Goal: Information Seeking & Learning: Learn about a topic

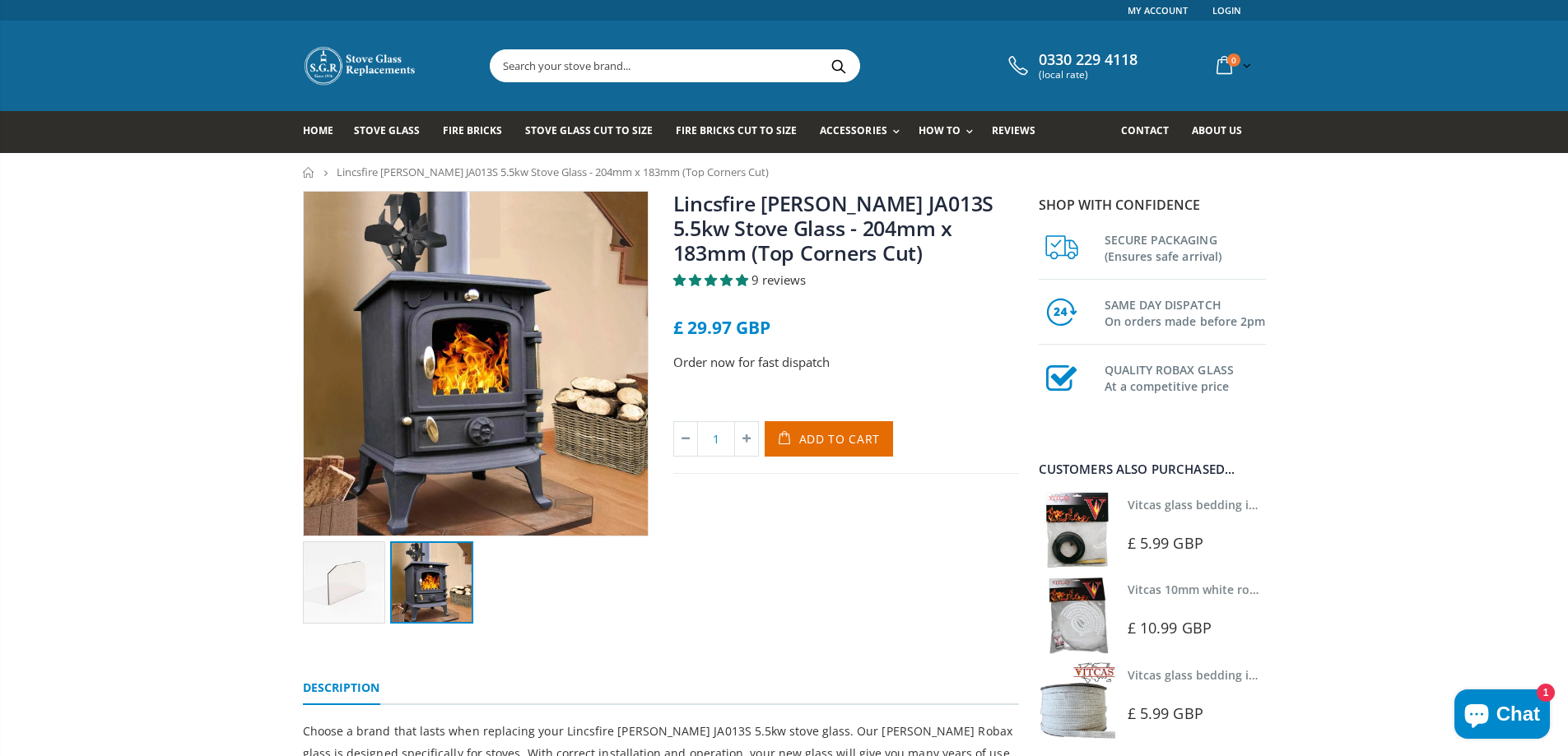
paste input "Lincsfire Harmston JA013S"
type input "Lincsfire Harmston JA013S"
click at [835, 63] on button "Search" at bounding box center [839, 66] width 37 height 31
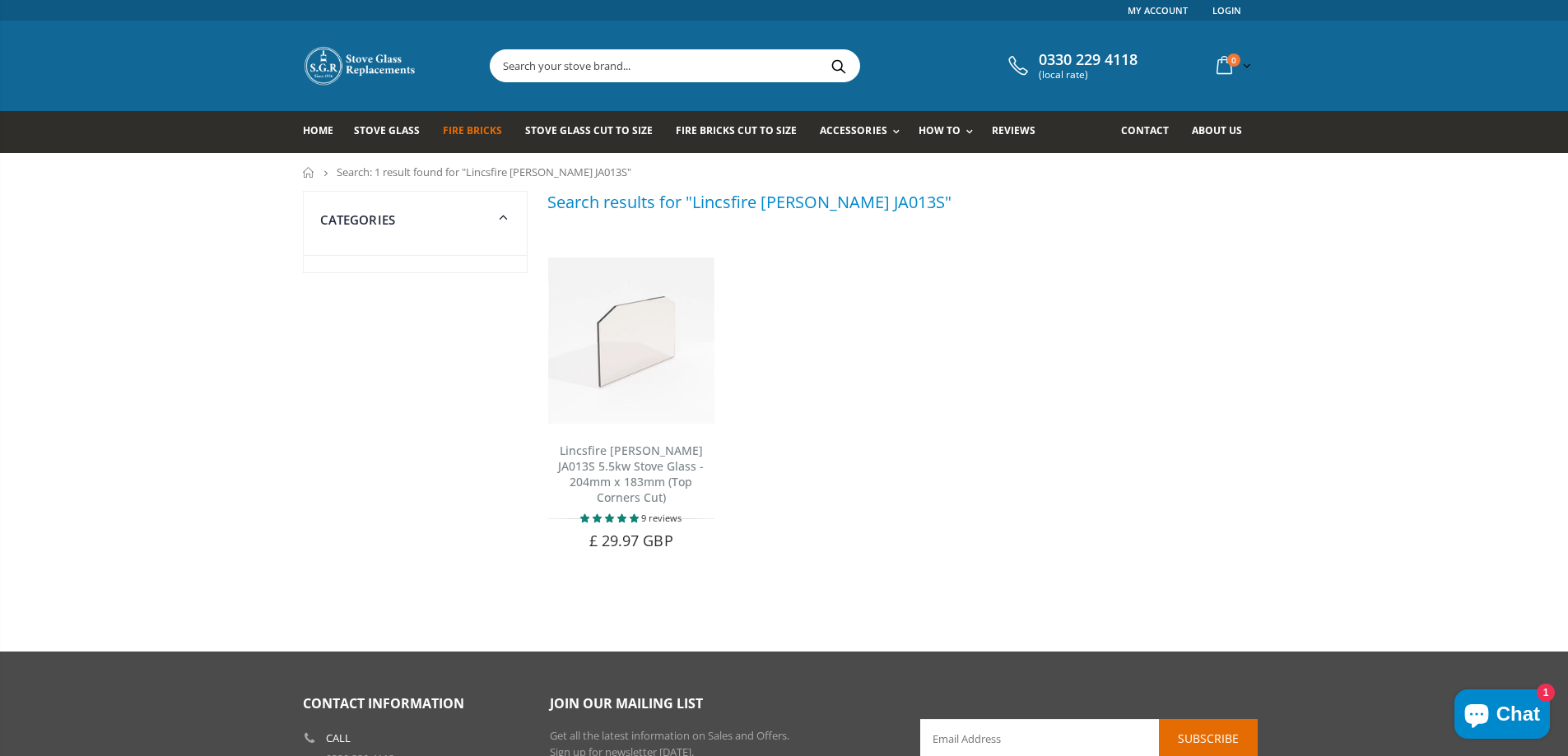
click at [473, 130] on span "Fire Bricks" at bounding box center [472, 131] width 59 height 14
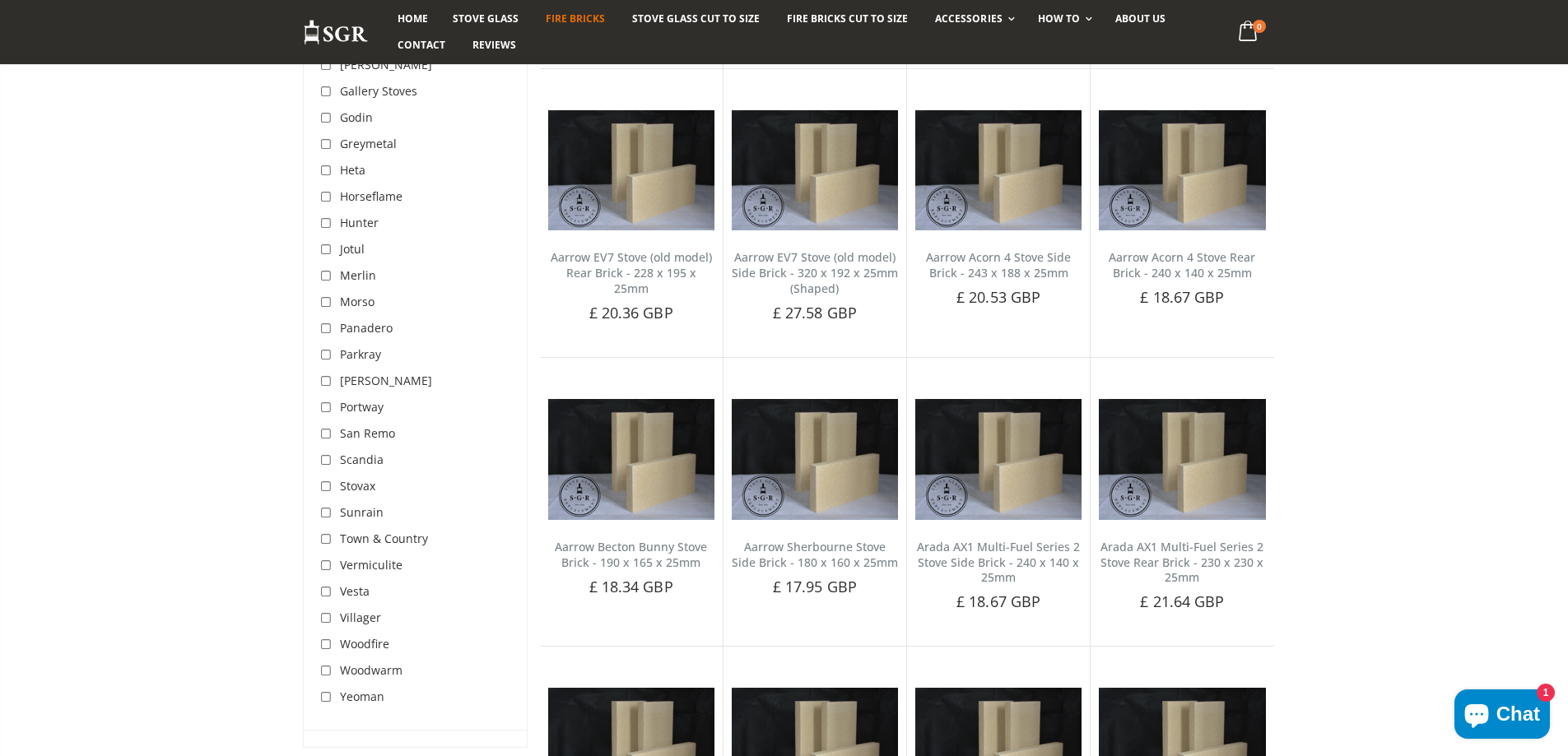
scroll to position [813, 0]
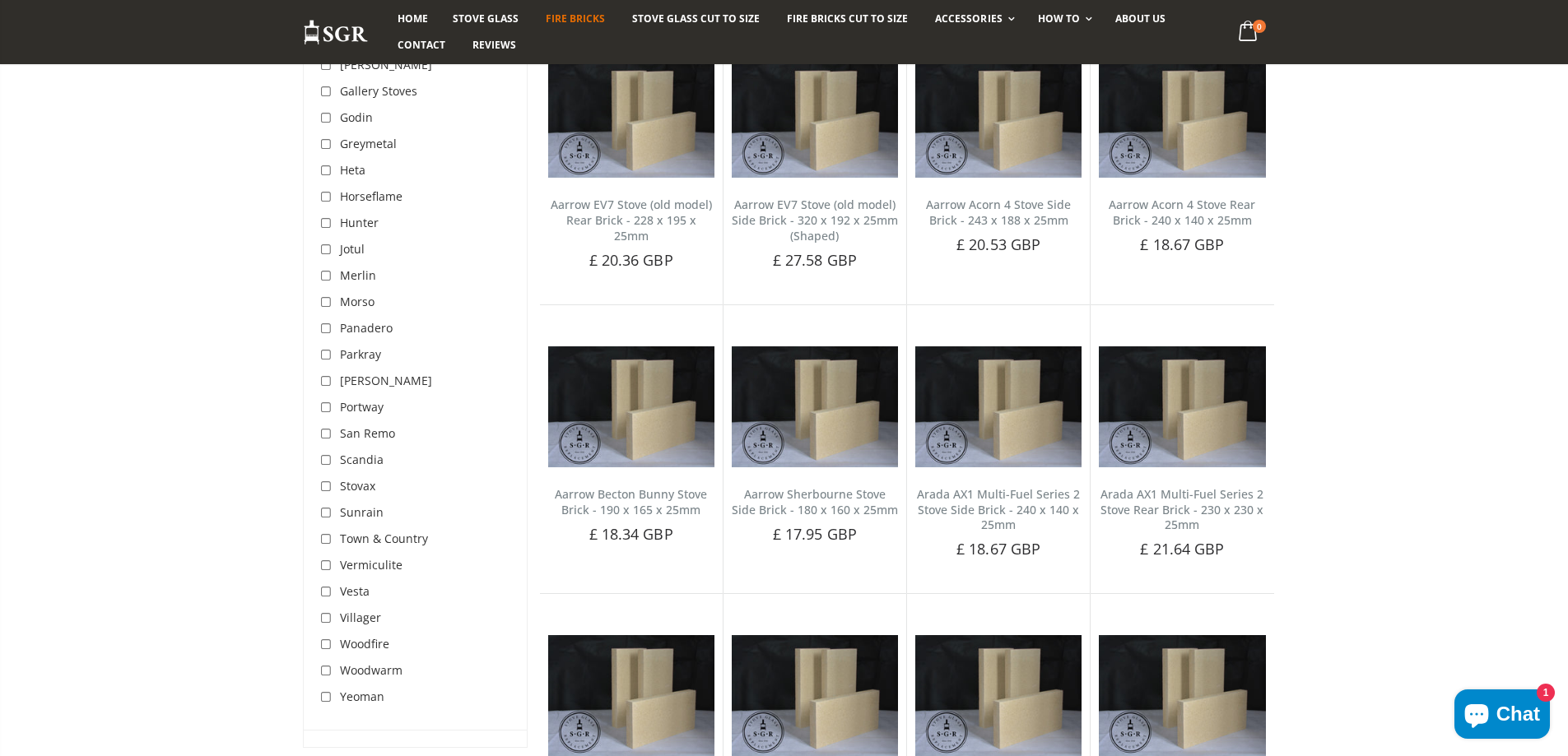
click at [351, 250] on span "Jotul" at bounding box center [353, 249] width 25 height 15
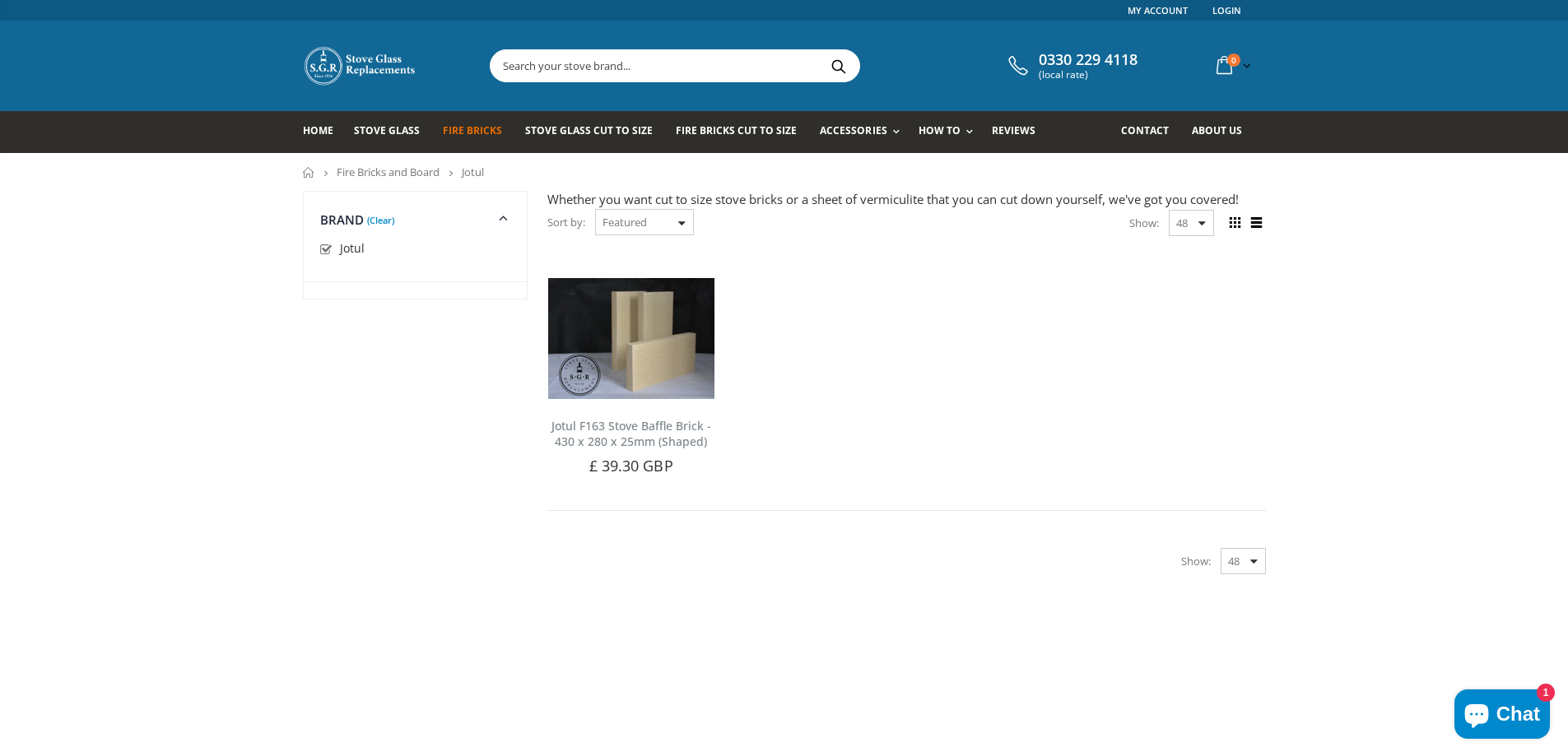
click at [329, 247] on input "checkbox" at bounding box center [329, 251] width 16 height 16
checkbox input "false"
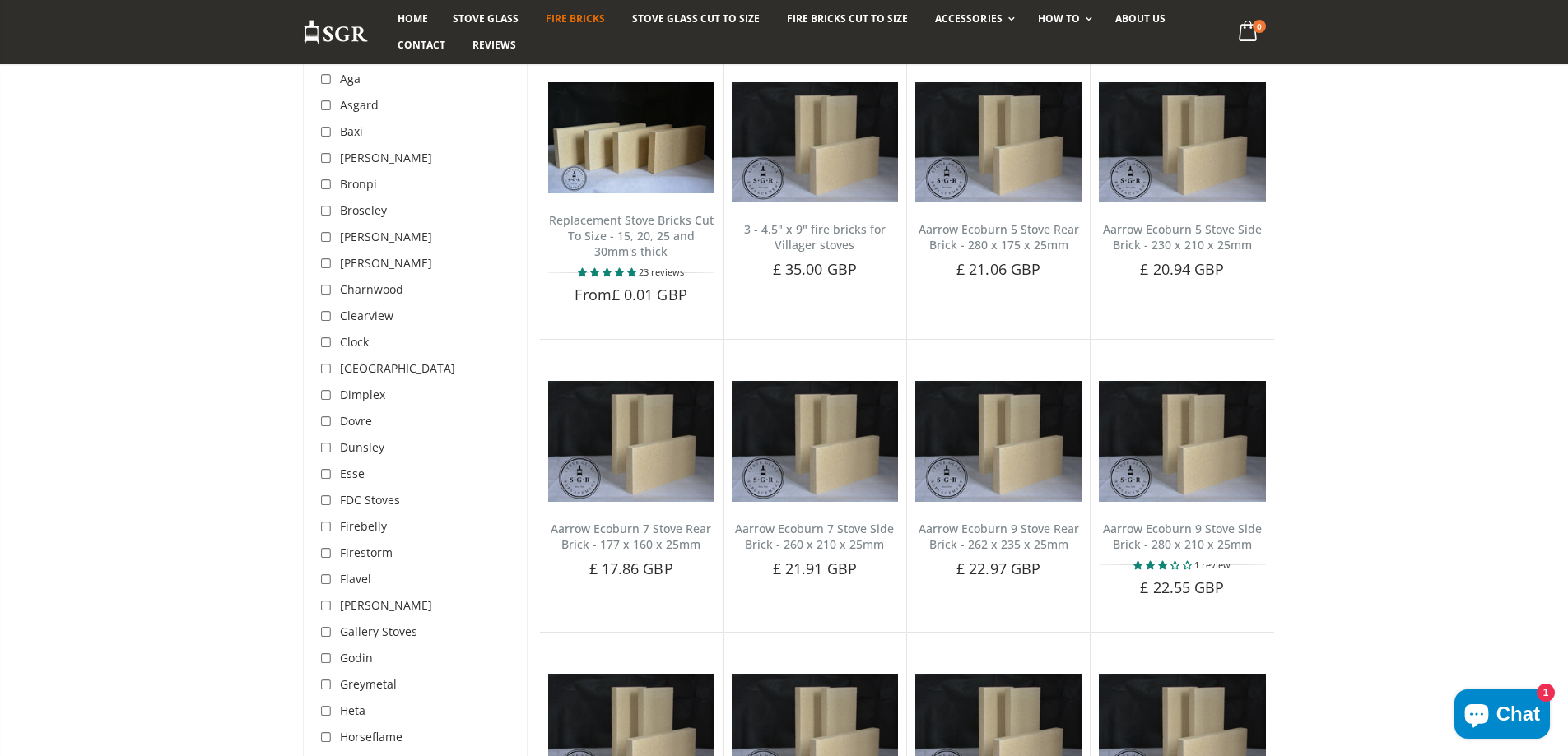
scroll to position [208, 0]
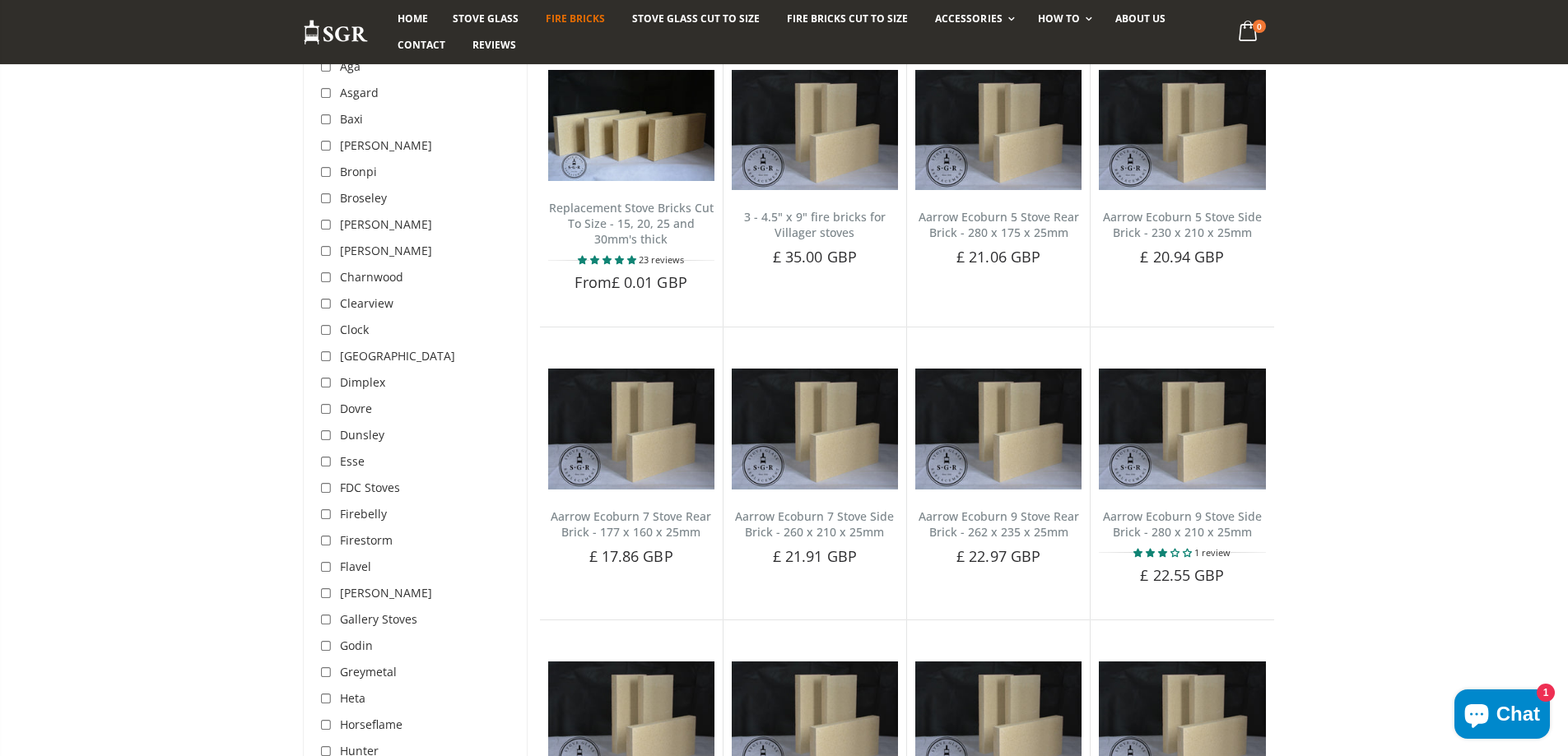
click at [353, 462] on span "Esse" at bounding box center [353, 461] width 25 height 15
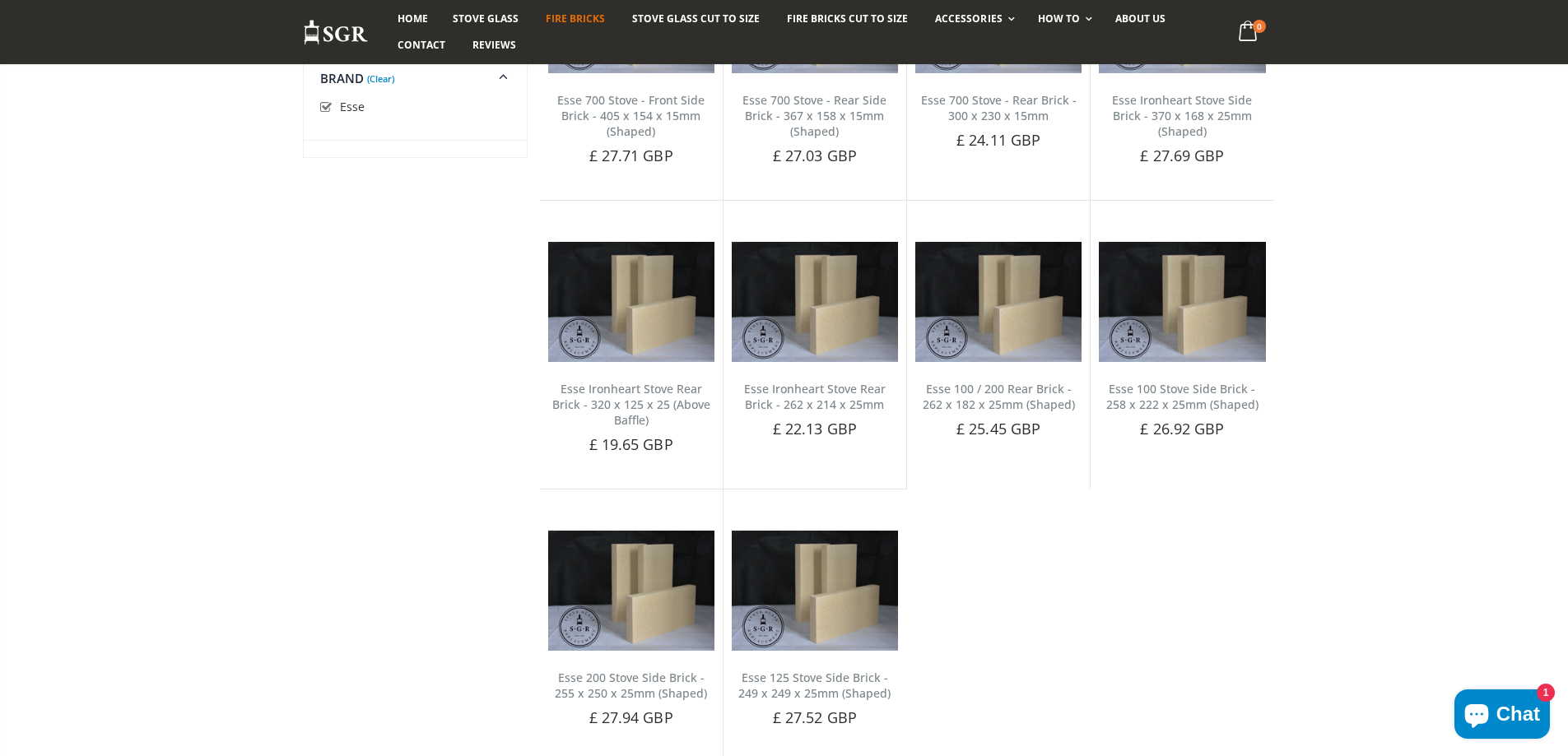
scroll to position [330, 0]
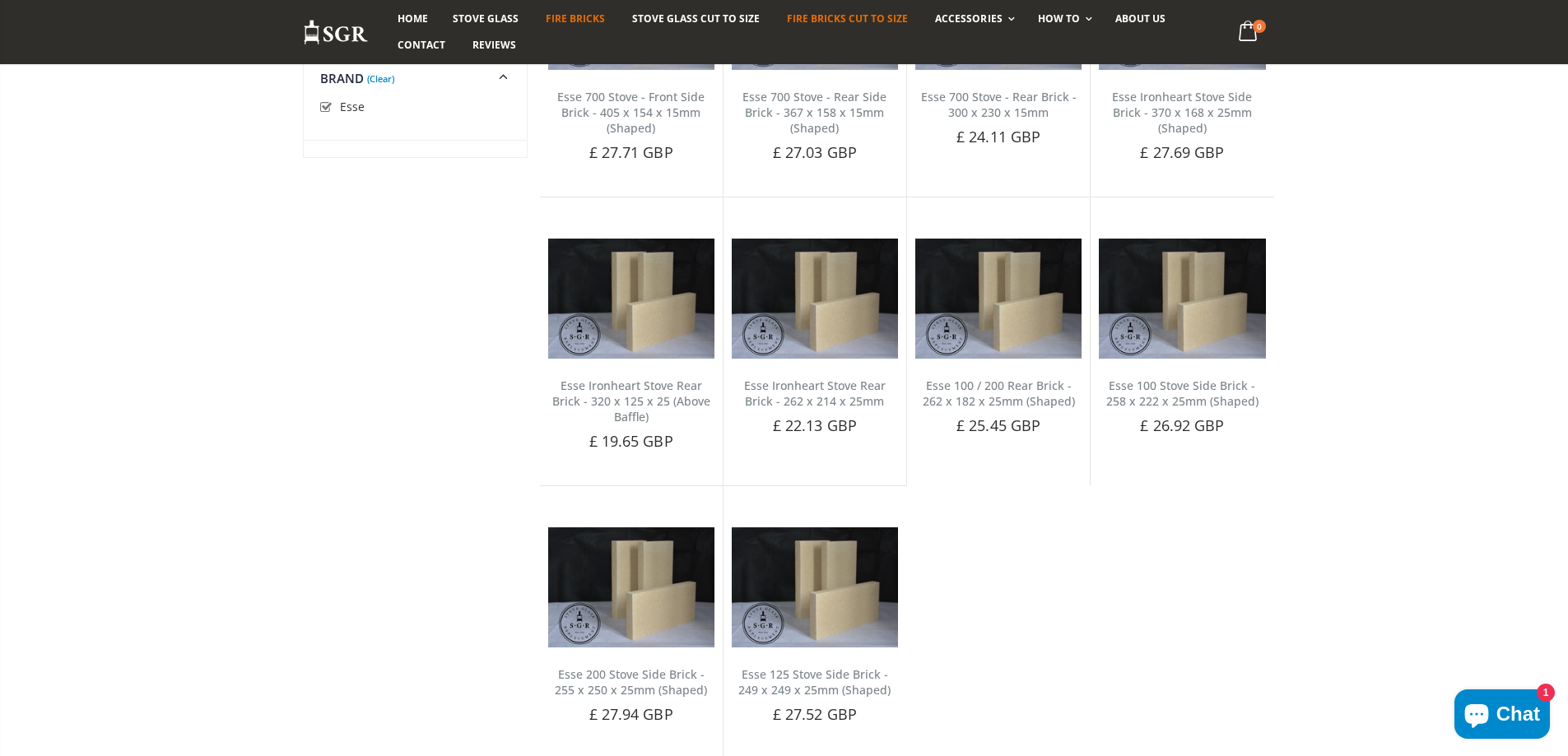
click at [859, 13] on span "Fire Bricks Cut To Size" at bounding box center [847, 19] width 121 height 14
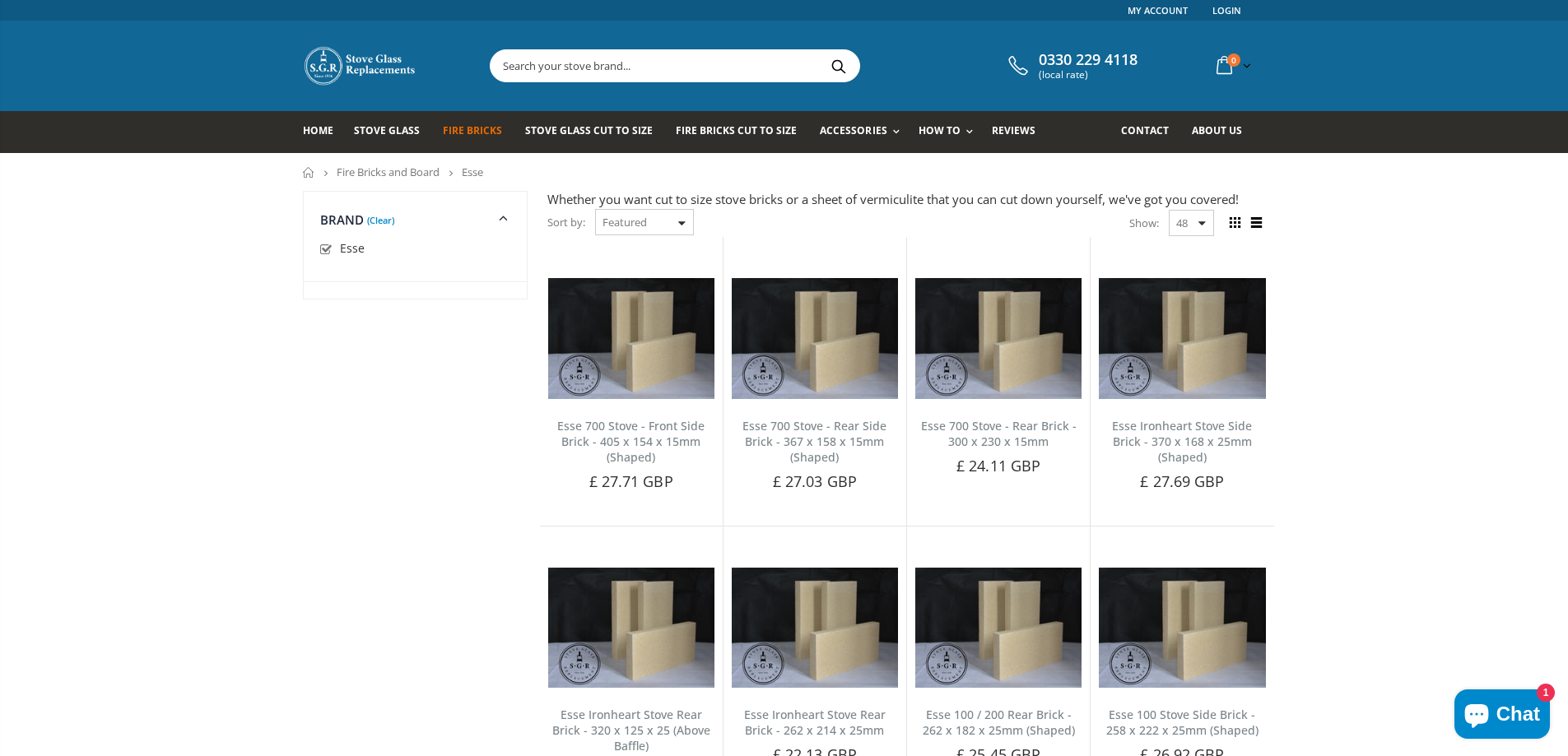
click at [325, 252] on input "checkbox" at bounding box center [329, 251] width 16 height 16
checkbox input "false"
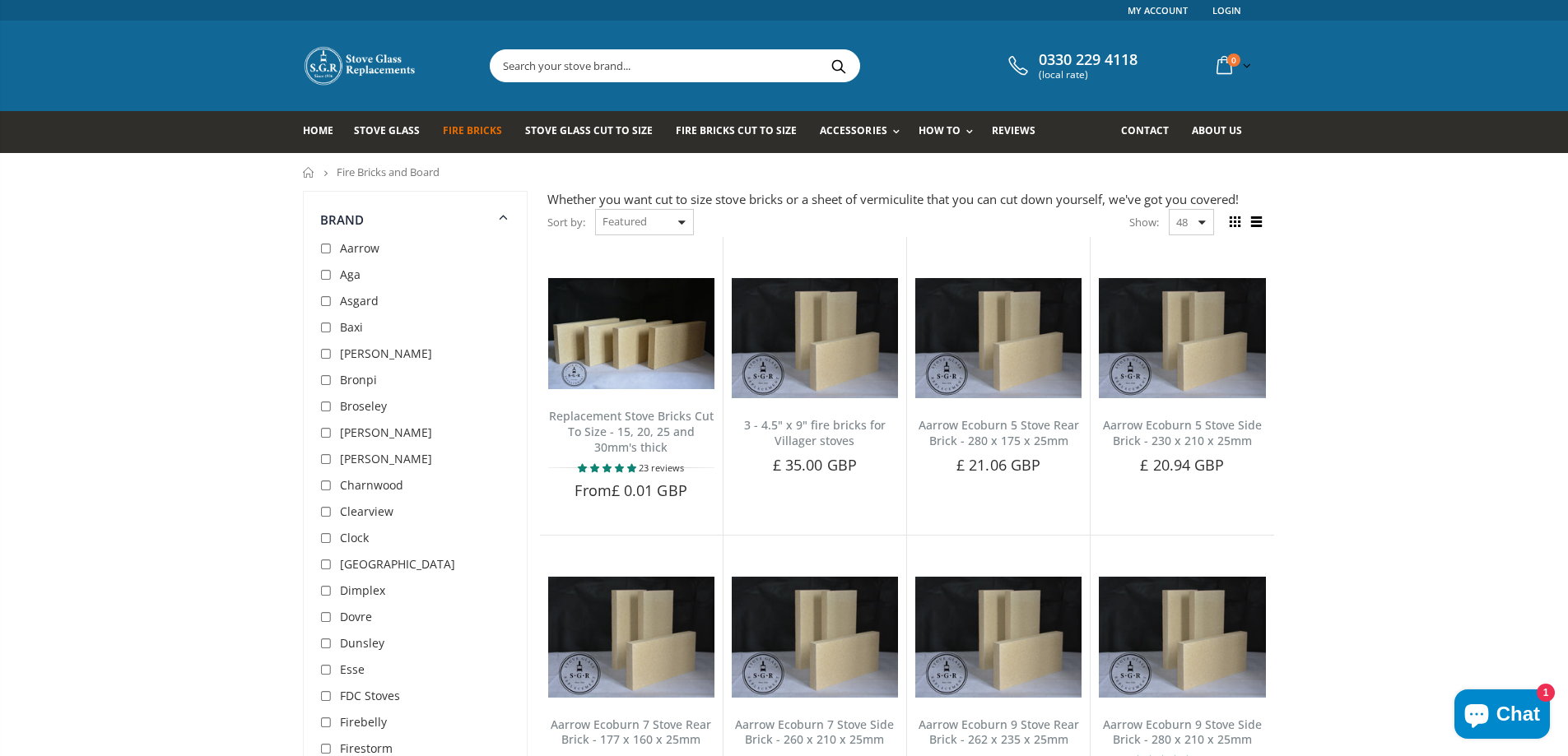
click at [483, 129] on span "Fire Bricks" at bounding box center [472, 131] width 59 height 14
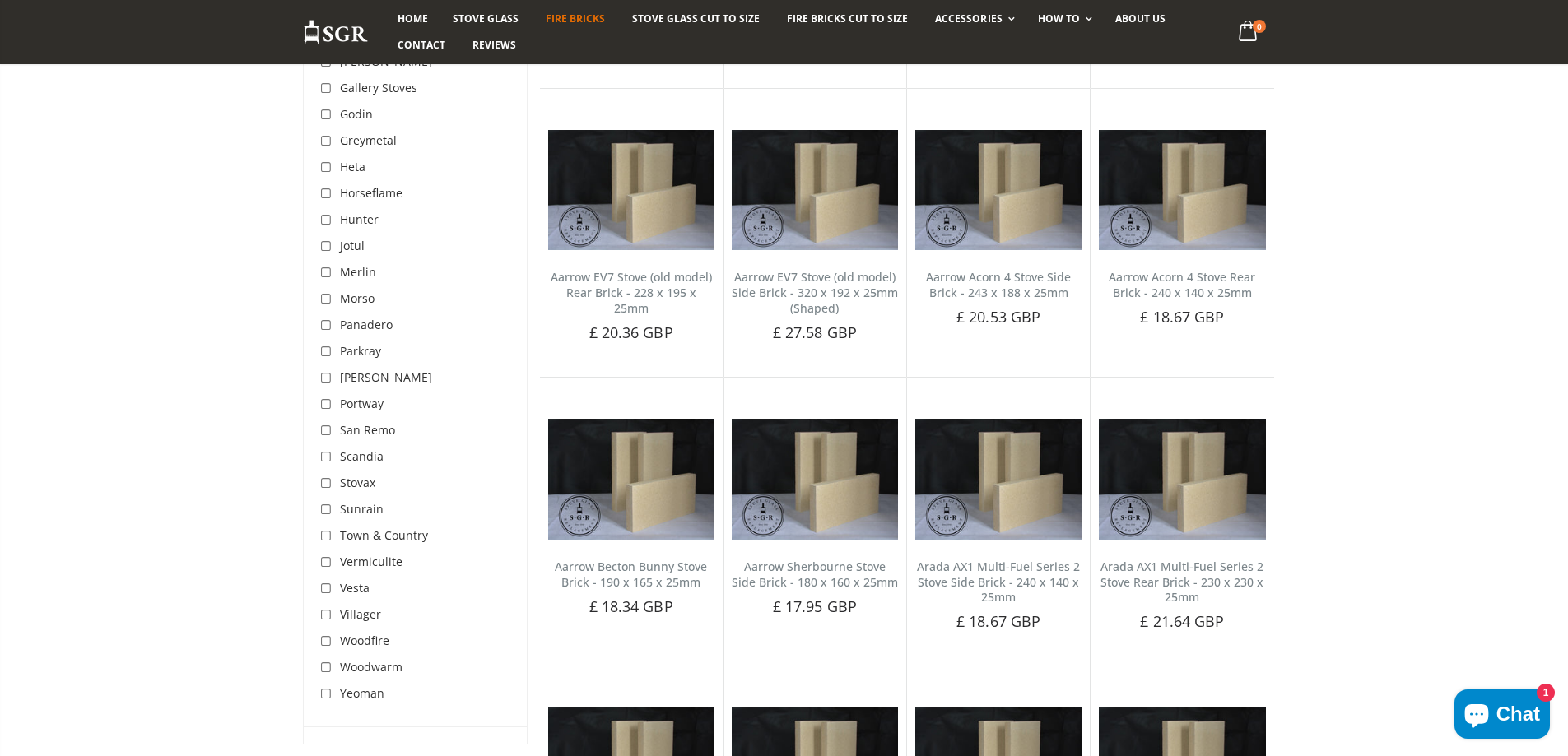
scroll to position [741, 0]
click at [371, 513] on span "Sunrain" at bounding box center [362, 512] width 44 height 15
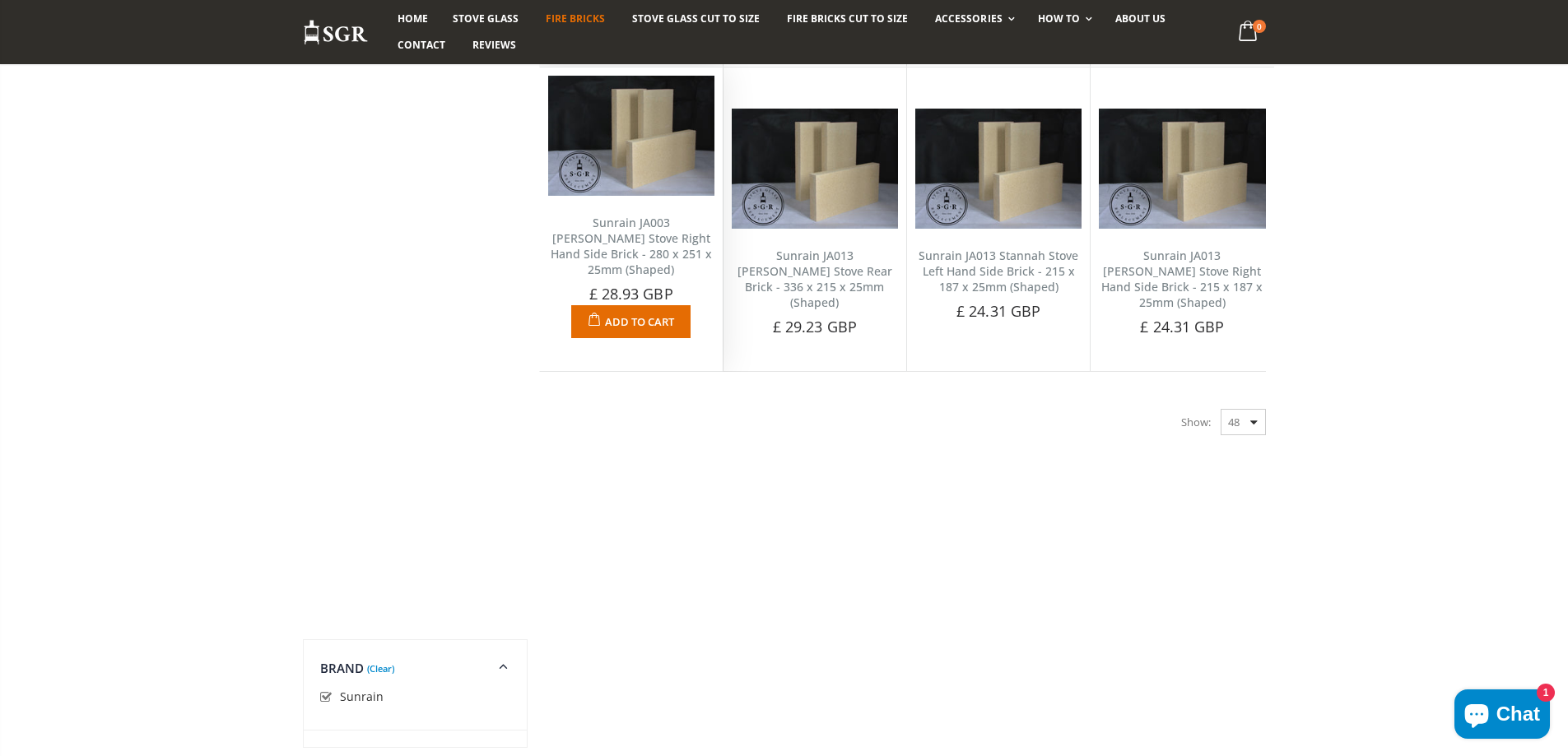
scroll to position [247, 0]
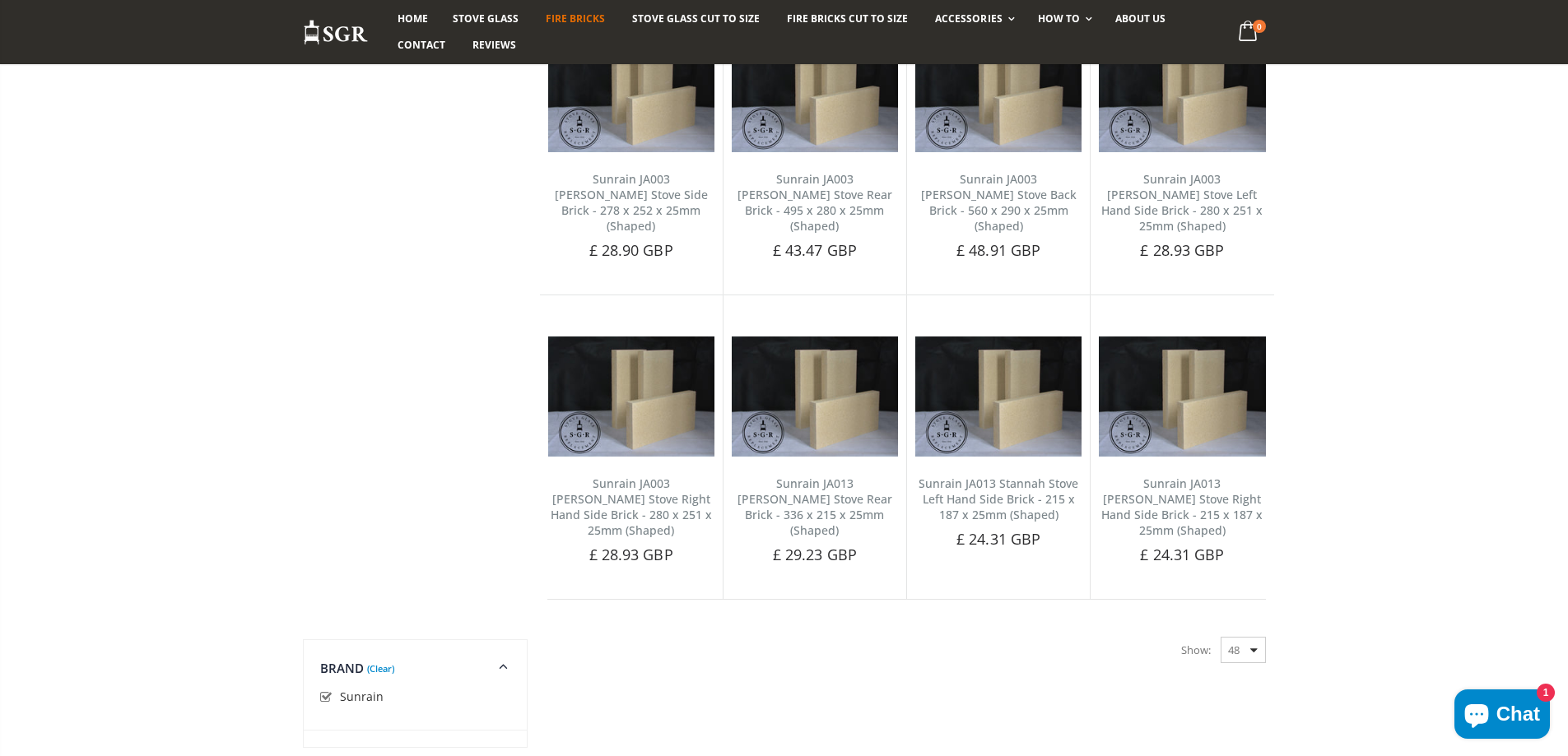
click at [328, 695] on input "checkbox" at bounding box center [329, 698] width 16 height 16
checkbox input "false"
